Goal: Find specific page/section: Find specific page/section

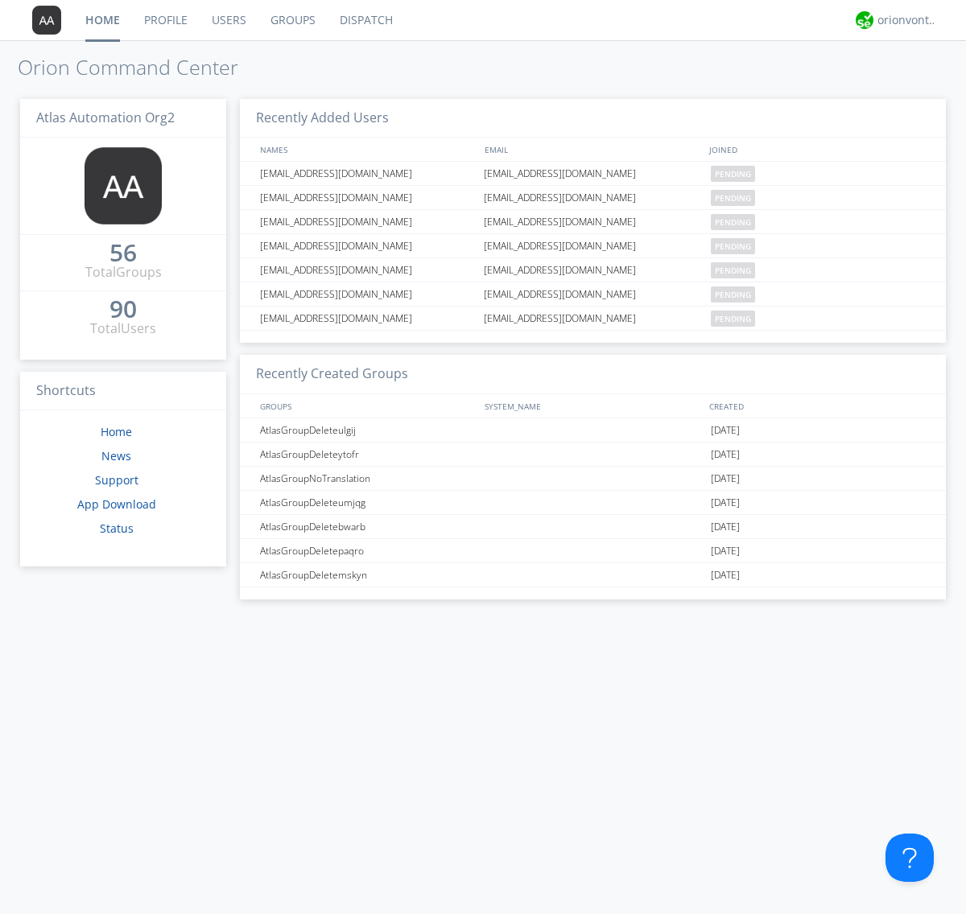
click at [365, 20] on link "Dispatch" at bounding box center [366, 20] width 77 height 40
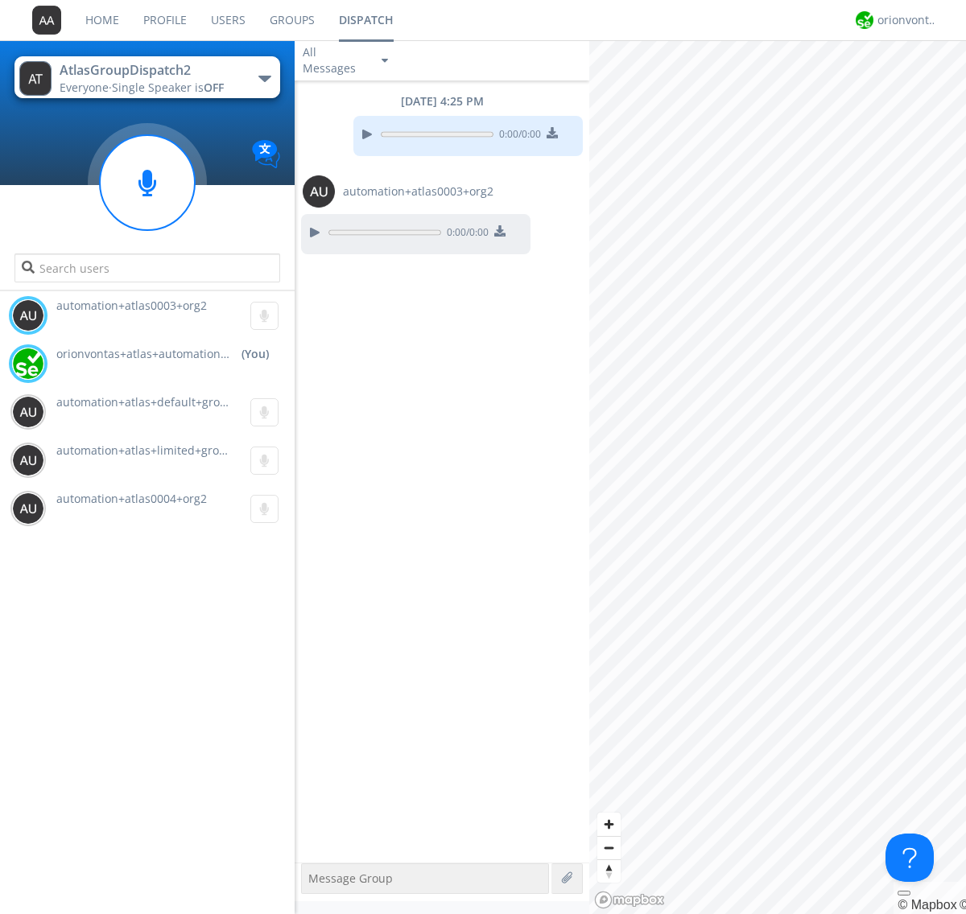
click at [264, 78] on div "button" at bounding box center [264, 79] width 13 height 6
click at [0, 0] on span "AtlasGroupDispatch" at bounding box center [0, 0] width 0 height 0
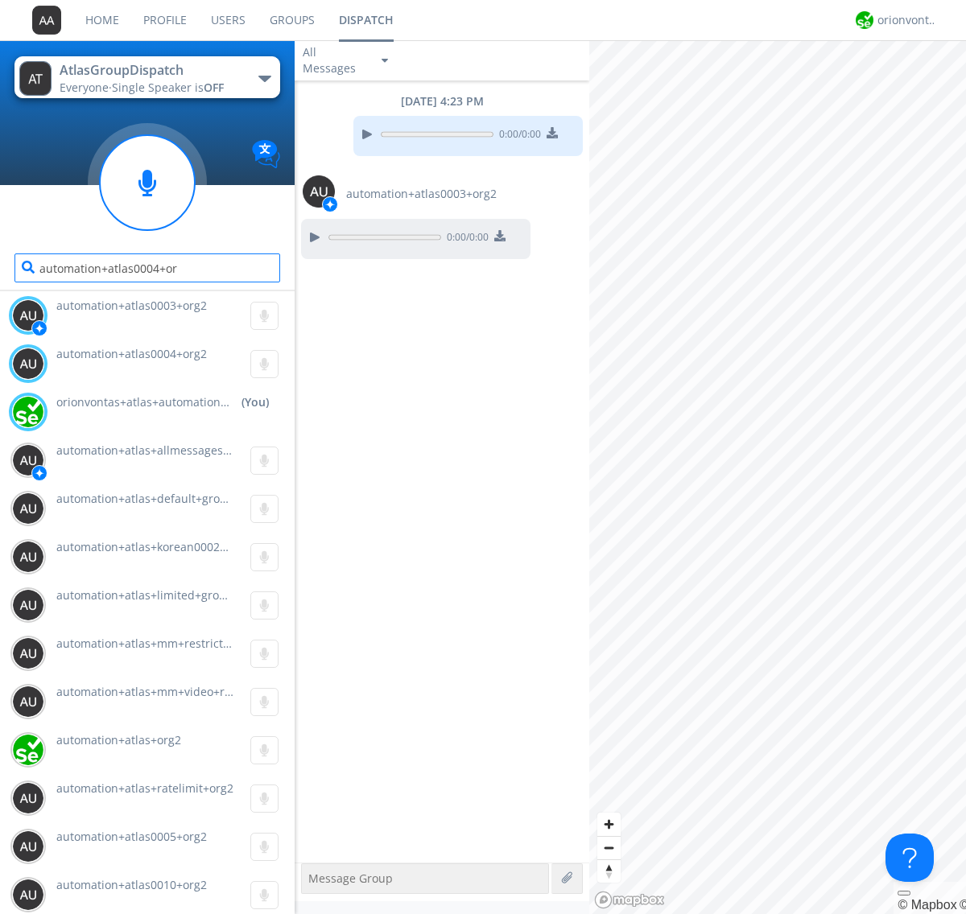
type input "automation+atlas0004+org2"
click at [903, 20] on div "orionvontas+atlas+automation+org2" at bounding box center [907, 20] width 60 height 16
